Goal: Check status: Check status

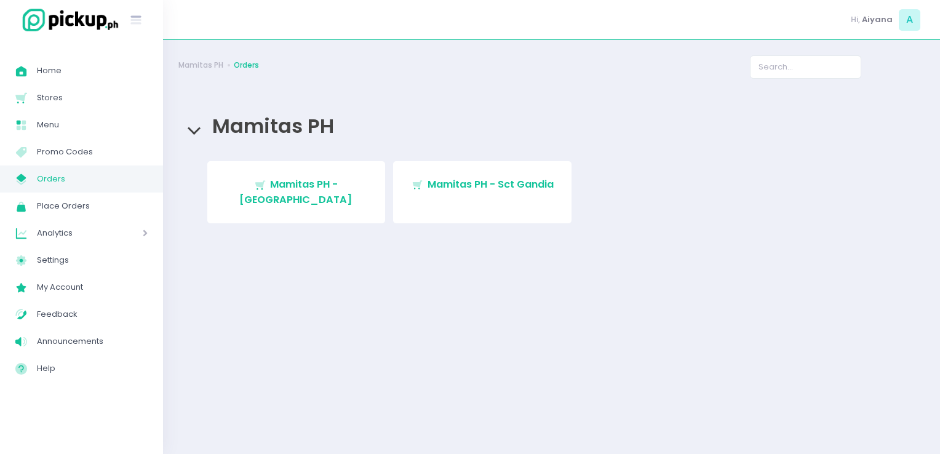
click at [349, 192] on link "Stockholm-icons / Shopping / Cart1 Created with Sketch. Mamitas PH - [GEOGRAPHI…" at bounding box center [296, 192] width 178 height 62
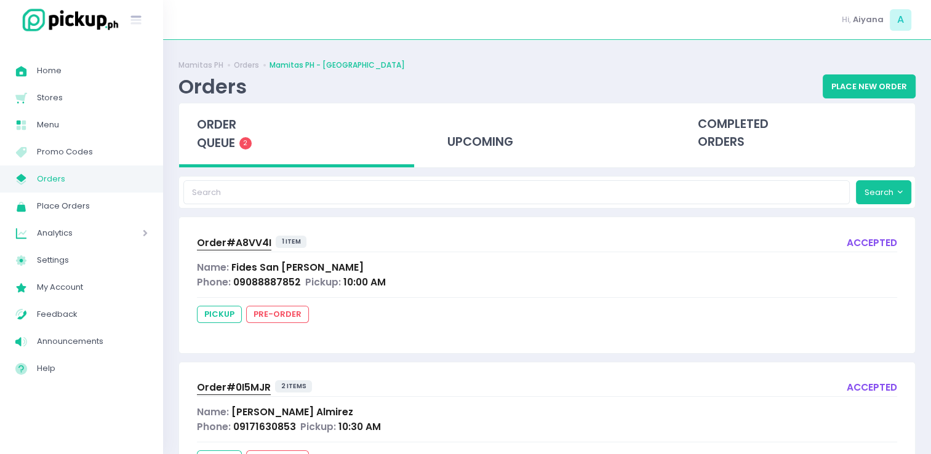
click at [218, 246] on span "Order# A8VV4I" at bounding box center [234, 242] width 74 height 13
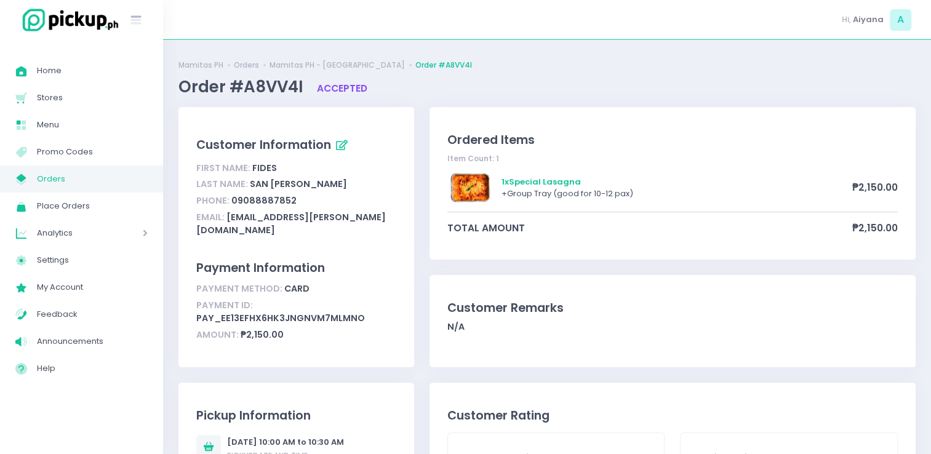
click at [38, 181] on span "Orders" at bounding box center [92, 179] width 111 height 16
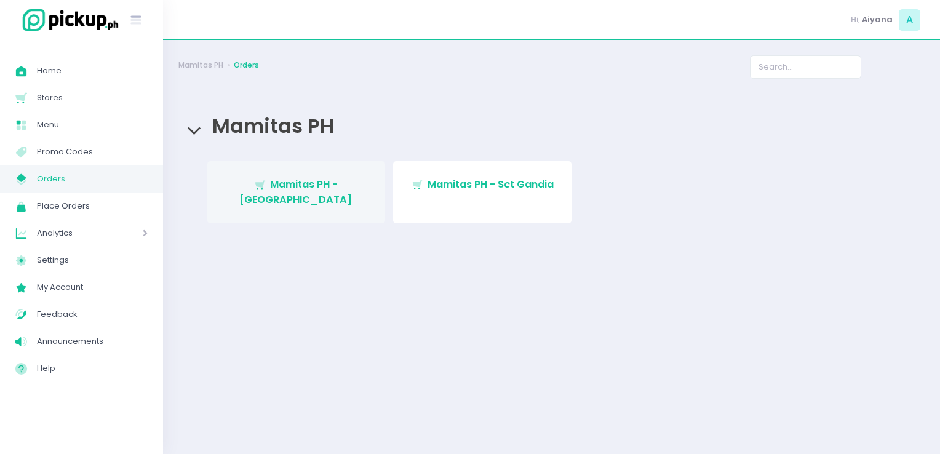
click at [312, 190] on span "Mamitas PH - [GEOGRAPHIC_DATA]" at bounding box center [295, 191] width 113 height 29
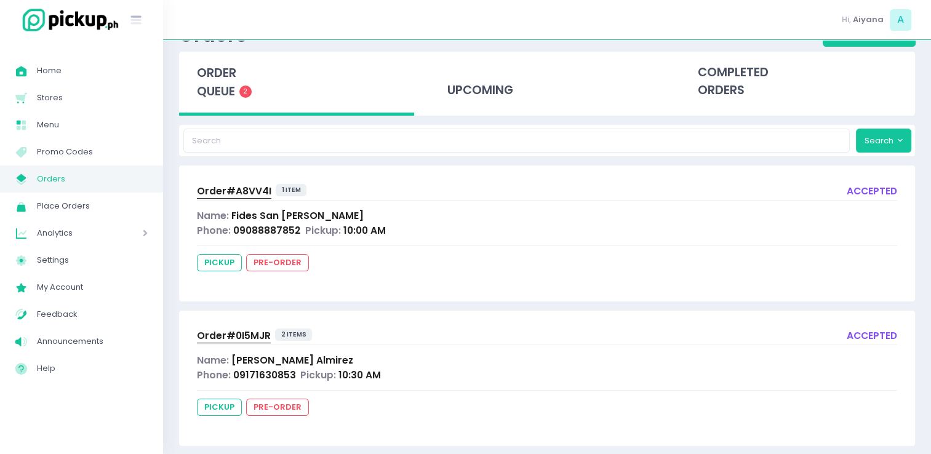
scroll to position [65, 0]
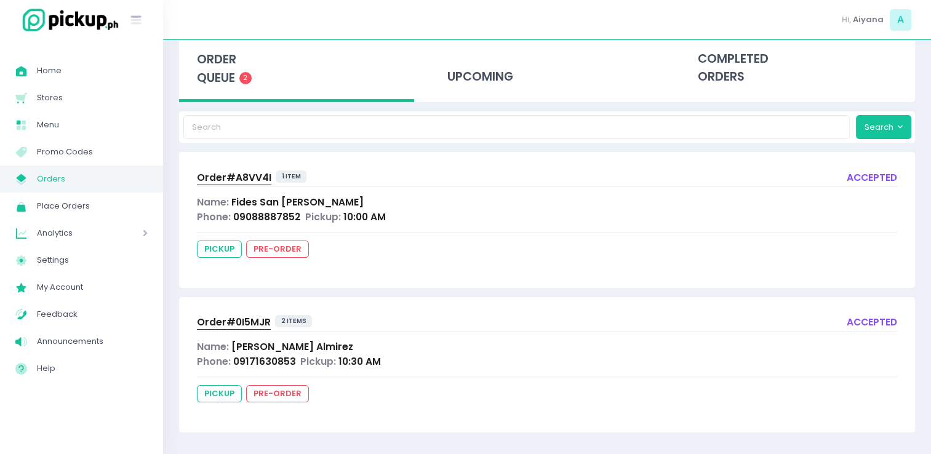
click at [247, 319] on span "Order# 0I5MJR" at bounding box center [234, 322] width 74 height 13
